Goal: Task Accomplishment & Management: Use online tool/utility

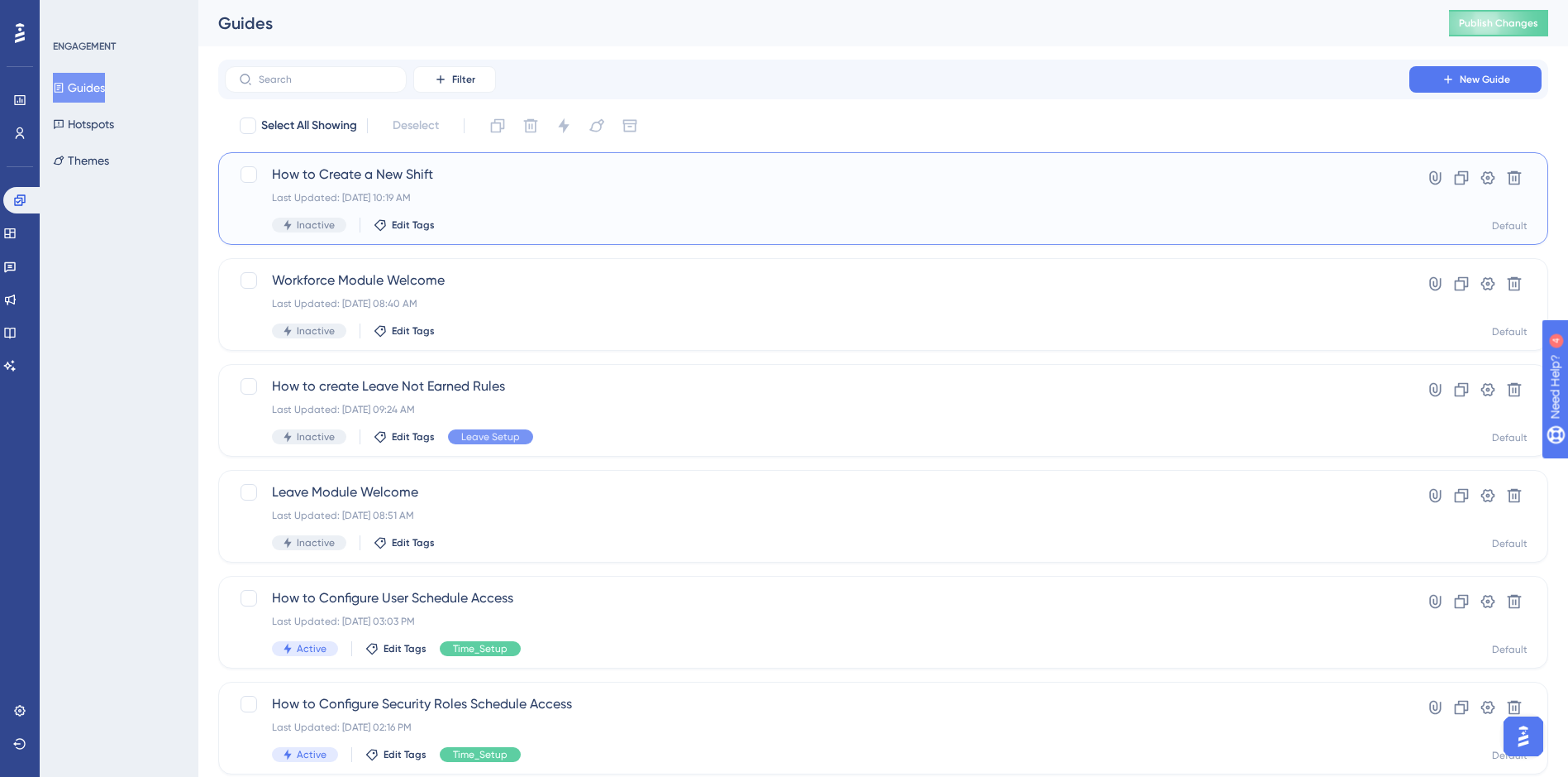
click at [499, 203] on div "Last Updated: Oct 02 2025, 10:19 AM" at bounding box center [817, 197] width 1090 height 13
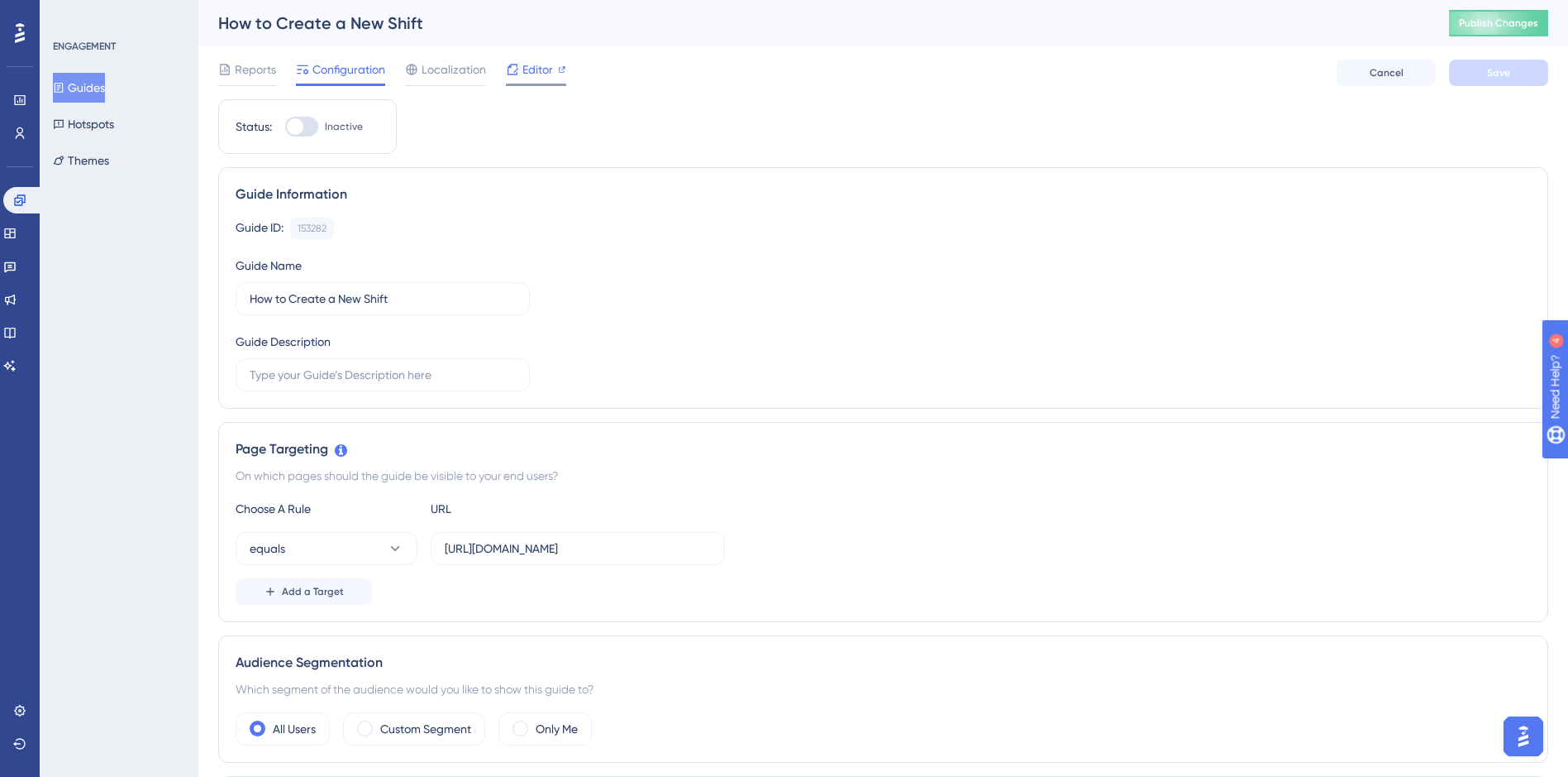
click at [527, 72] on span "Editor" at bounding box center [537, 69] width 30 height 20
